Goal: Complete application form: Complete application form

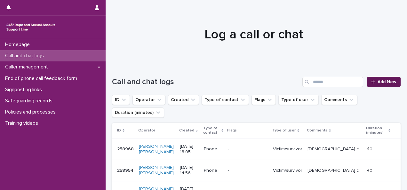
click at [201, 80] on span "Add New" at bounding box center [387, 82] width 19 height 4
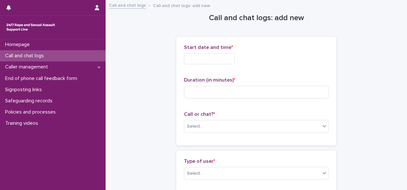
click at [188, 58] on input "text" at bounding box center [209, 58] width 51 height 11
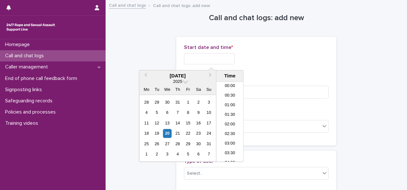
scroll to position [224, 0]
click at [169, 80] on div "20" at bounding box center [167, 133] width 9 height 9
click at [201, 80] on li "13:00" at bounding box center [229, 112] width 27 height 10
click at [201, 61] on input "**********" at bounding box center [209, 58] width 51 height 11
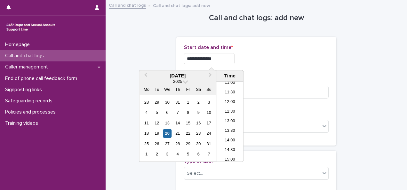
type input "**********"
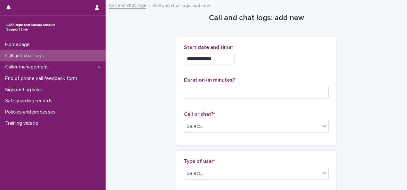
click at [201, 58] on div "**********" at bounding box center [256, 58] width 145 height 11
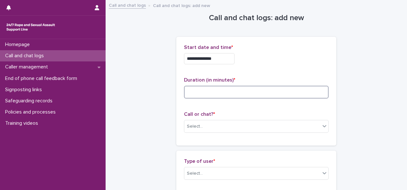
click at [189, 80] on input at bounding box center [256, 92] width 145 height 13
type input "**"
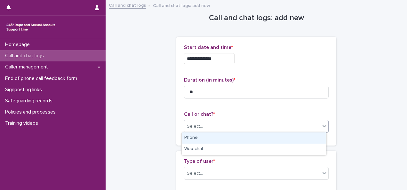
click at [201, 80] on div "Select..." at bounding box center [252, 126] width 136 height 11
click at [196, 80] on div "Phone" at bounding box center [254, 138] width 144 height 11
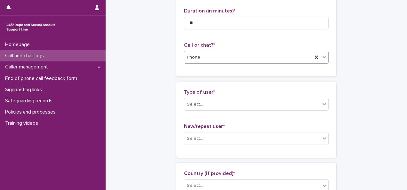
scroll to position [71, 0]
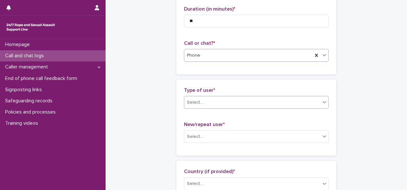
click at [201, 80] on div "Select..." at bounding box center [252, 102] width 136 height 11
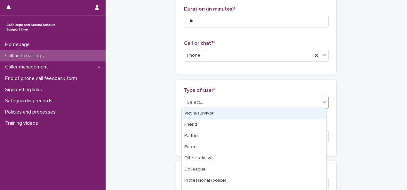
click at [201, 80] on div "Victim/survivor" at bounding box center [254, 113] width 144 height 11
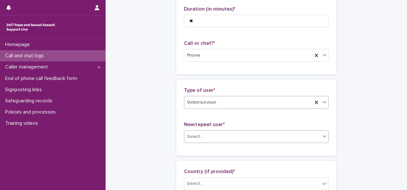
click at [201, 80] on div "Select..." at bounding box center [252, 137] width 136 height 11
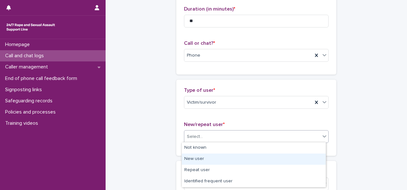
click at [199, 80] on div "New user" at bounding box center [254, 159] width 144 height 11
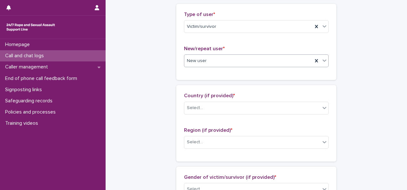
scroll to position [148, 0]
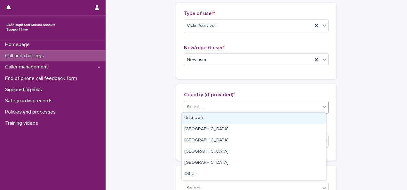
click at [199, 80] on div "Select..." at bounding box center [195, 107] width 16 height 7
click at [195, 80] on div "Unknown" at bounding box center [254, 118] width 144 height 11
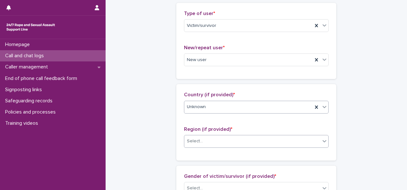
click at [196, 80] on div "Select..." at bounding box center [195, 141] width 16 height 7
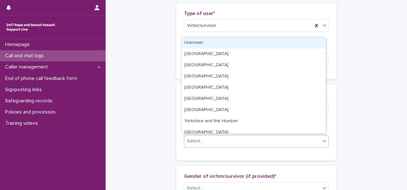
click at [193, 43] on div "Unknown" at bounding box center [254, 42] width 144 height 11
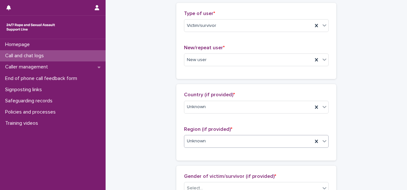
click at [201, 80] on icon at bounding box center [324, 141] width 6 height 6
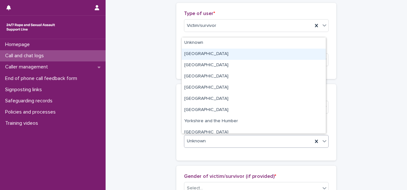
click at [197, 53] on div "[GEOGRAPHIC_DATA]" at bounding box center [254, 54] width 144 height 11
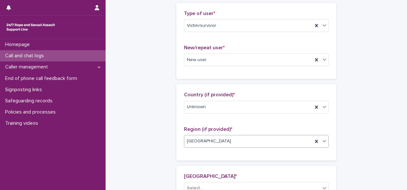
scroll to position [169, 0]
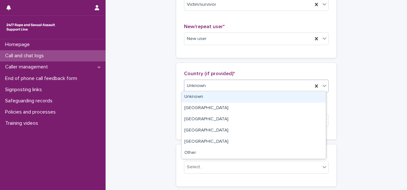
click at [201, 80] on icon at bounding box center [325, 86] width 4 height 2
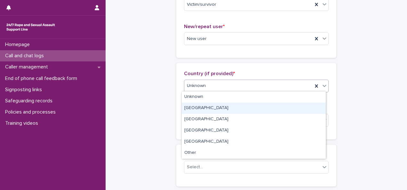
click at [201, 80] on div "[GEOGRAPHIC_DATA]" at bounding box center [254, 108] width 144 height 11
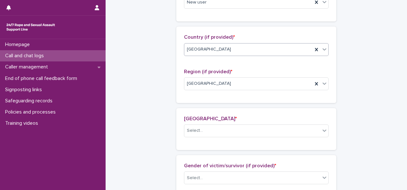
scroll to position [224, 0]
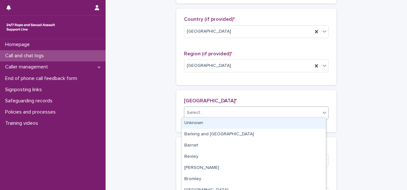
click at [201, 80] on div "Select..." at bounding box center [252, 113] width 136 height 11
click at [201, 80] on div "Unknown" at bounding box center [254, 123] width 144 height 11
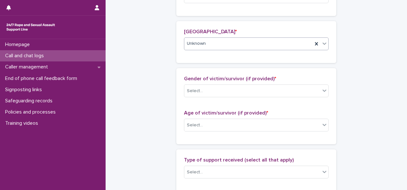
scroll to position [294, 0]
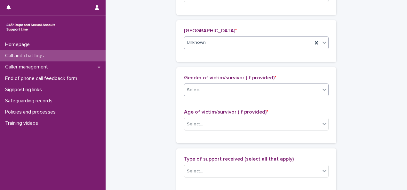
click at [201, 80] on div "Select..." at bounding box center [252, 90] width 136 height 11
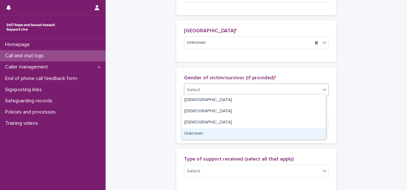
click at [193, 80] on div "Unknown" at bounding box center [254, 133] width 144 height 11
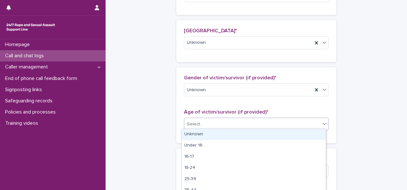
click at [201, 80] on div "Select..." at bounding box center [252, 124] width 136 height 11
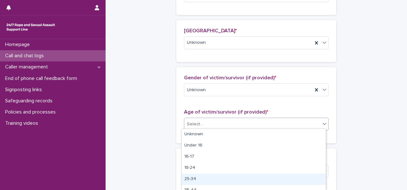
click at [195, 80] on div "25-34" at bounding box center [254, 179] width 144 height 11
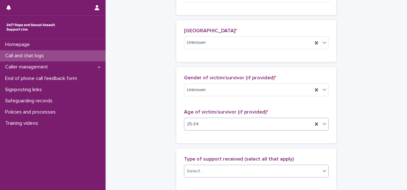
click at [201, 80] on div "Select..." at bounding box center [252, 171] width 136 height 11
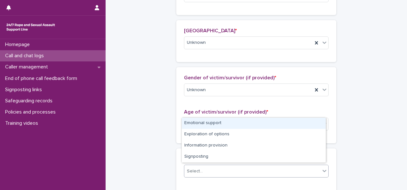
click at [201, 80] on div "Emotional support" at bounding box center [254, 123] width 144 height 11
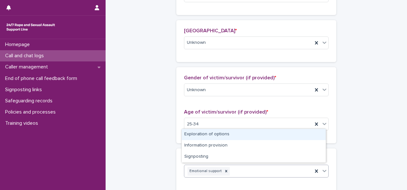
click at [201, 80] on icon at bounding box center [324, 171] width 6 height 6
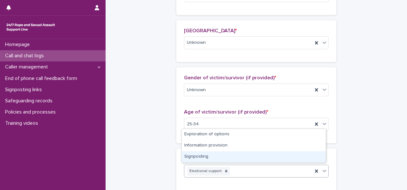
click at [201, 80] on div "Signposting" at bounding box center [254, 156] width 144 height 11
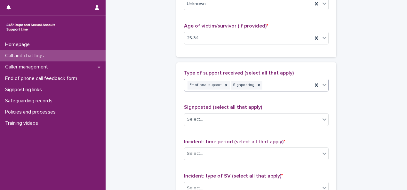
scroll to position [385, 0]
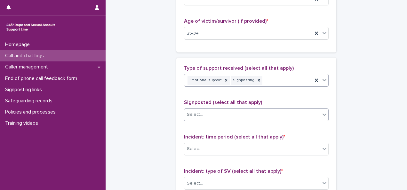
click at [201, 80] on div "Select..." at bounding box center [252, 115] width 136 height 11
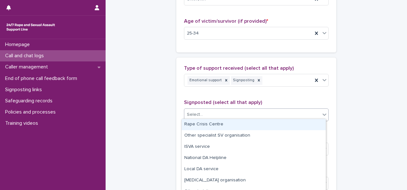
click at [200, 80] on div "Rape Crisis Centre" at bounding box center [254, 124] width 144 height 11
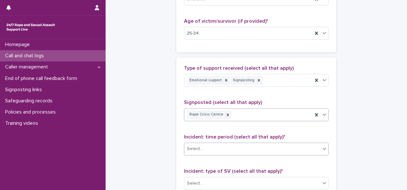
click at [201, 80] on div "Select..." at bounding box center [252, 149] width 136 height 11
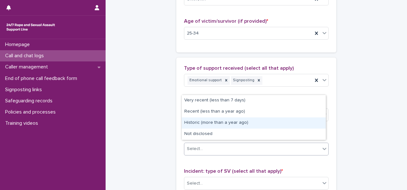
click at [201, 80] on div "Historic (more than a year ago)" at bounding box center [254, 123] width 144 height 11
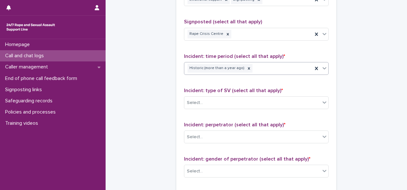
scroll to position [471, 0]
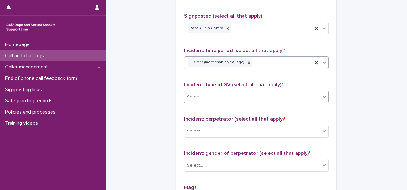
click at [199, 80] on div "Select..." at bounding box center [195, 97] width 16 height 7
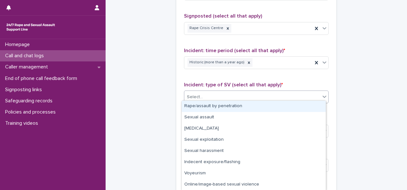
click at [199, 80] on div "Rape/assault by penetration" at bounding box center [254, 106] width 144 height 11
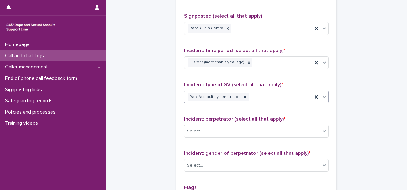
click at [201, 80] on icon at bounding box center [324, 97] width 6 height 6
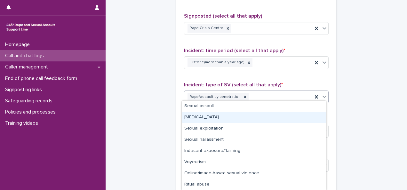
click at [201, 80] on div "[MEDICAL_DATA]" at bounding box center [254, 117] width 144 height 11
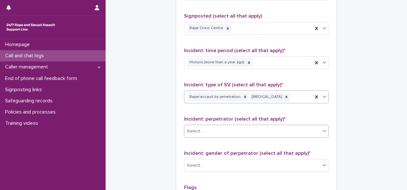
click at [201, 80] on div "Select..." at bounding box center [252, 131] width 136 height 11
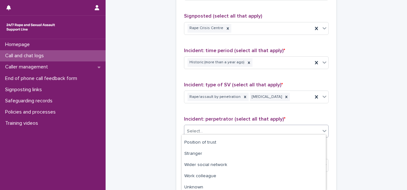
scroll to position [55, 0]
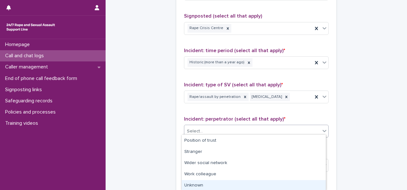
click at [201, 80] on div "Unknown" at bounding box center [254, 185] width 144 height 11
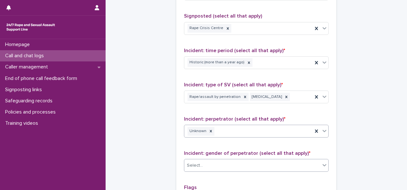
click at [201, 80] on div "Select..." at bounding box center [252, 165] width 136 height 11
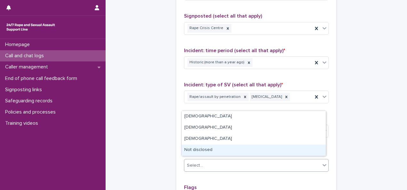
click at [198, 80] on div "Not disclosed" at bounding box center [254, 150] width 144 height 11
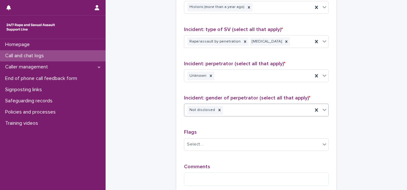
scroll to position [543, 0]
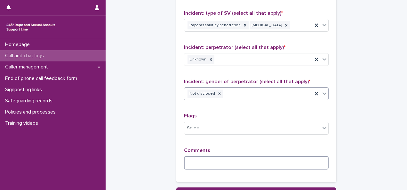
click at [201, 80] on textarea at bounding box center [256, 162] width 145 height 13
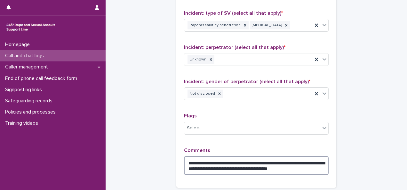
click at [201, 80] on textarea "**********" at bounding box center [256, 165] width 145 height 19
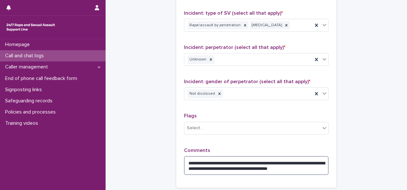
click at [201, 80] on textarea "**********" at bounding box center [256, 165] width 145 height 19
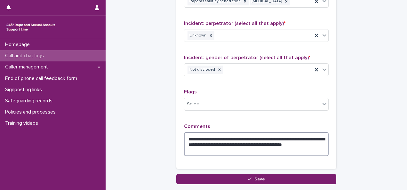
scroll to position [569, 0]
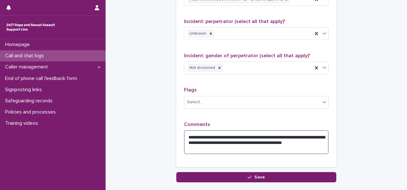
click at [201, 80] on textarea "**********" at bounding box center [256, 142] width 145 height 24
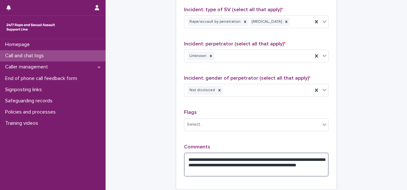
scroll to position [608, 0]
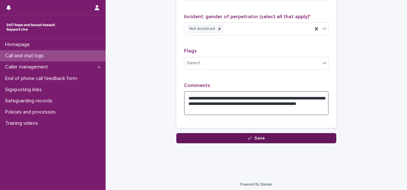
type textarea "**********"
click at [201, 80] on span "Save" at bounding box center [260, 138] width 11 height 4
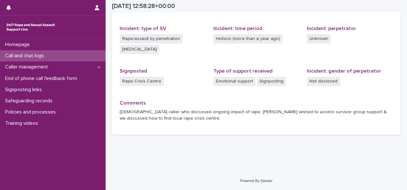
scroll to position [167, 0]
click at [32, 53] on p "Call and chat logs" at bounding box center [26, 56] width 46 height 6
